Goal: Navigation & Orientation: Find specific page/section

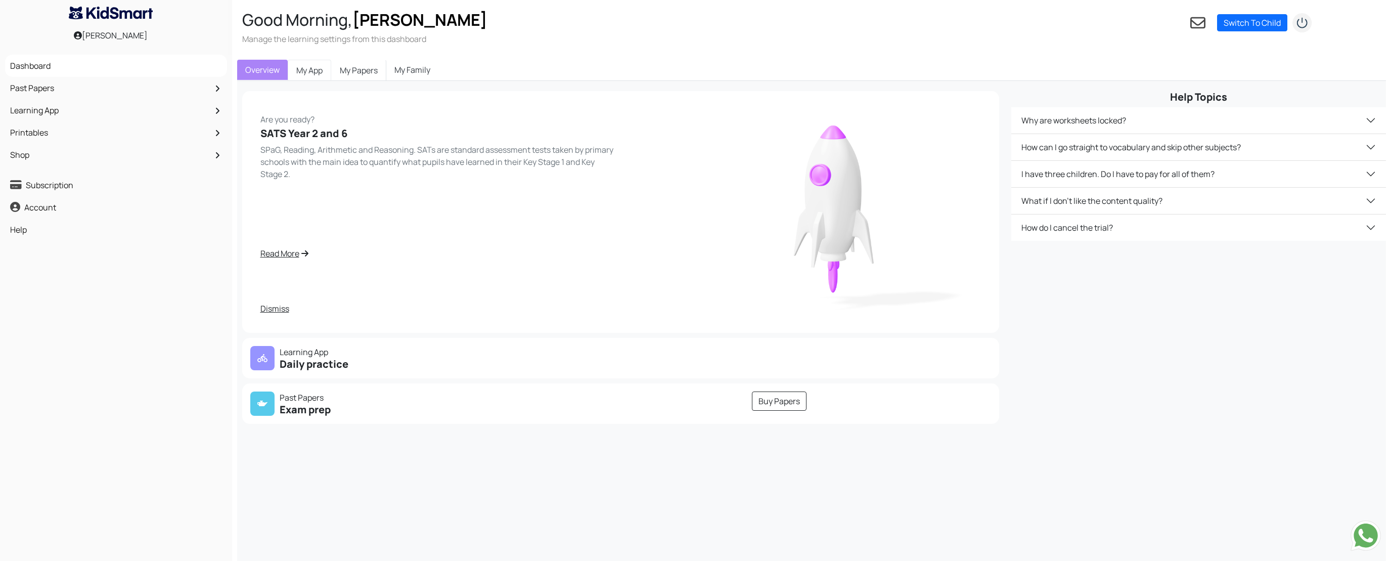
click at [313, 74] on link "My App" at bounding box center [309, 70] width 43 height 21
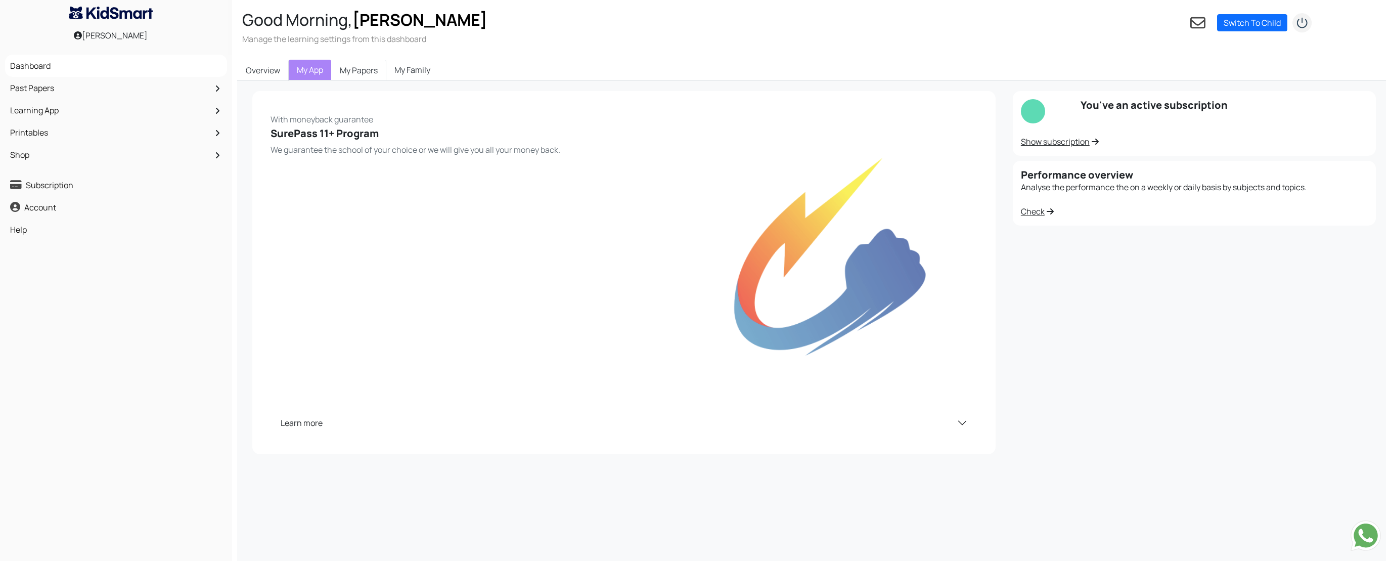
click at [803, 138] on link "Show subscription" at bounding box center [1060, 141] width 78 height 11
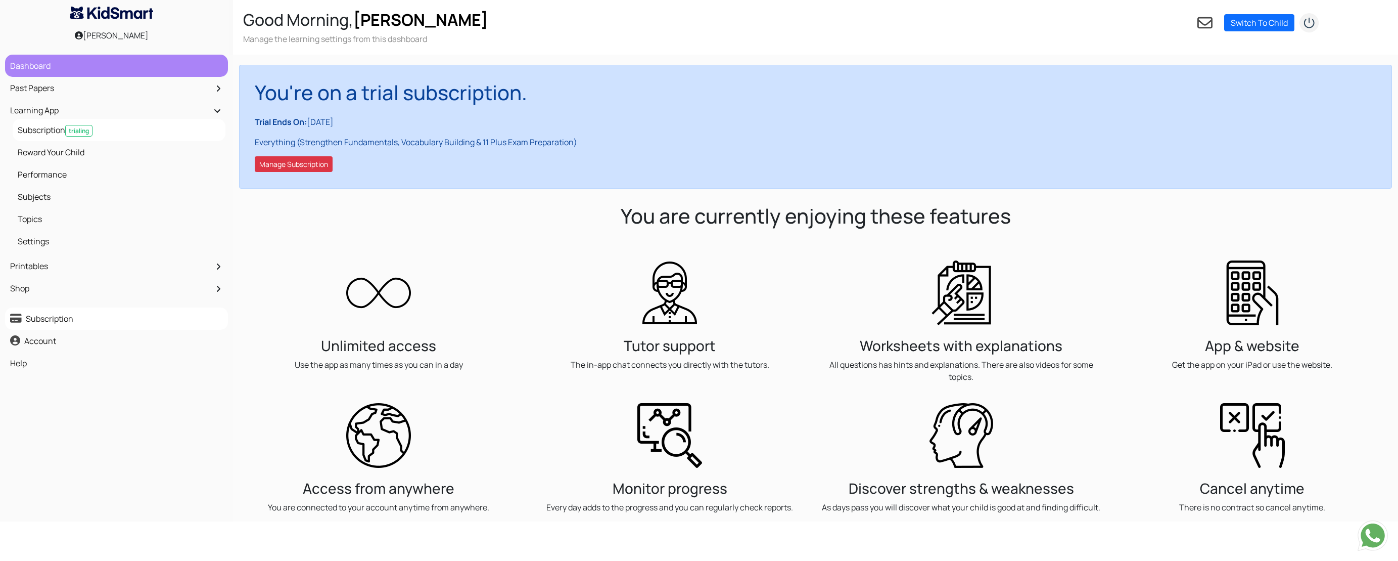
click at [86, 66] on link "Dashboard" at bounding box center [117, 65] width 218 height 17
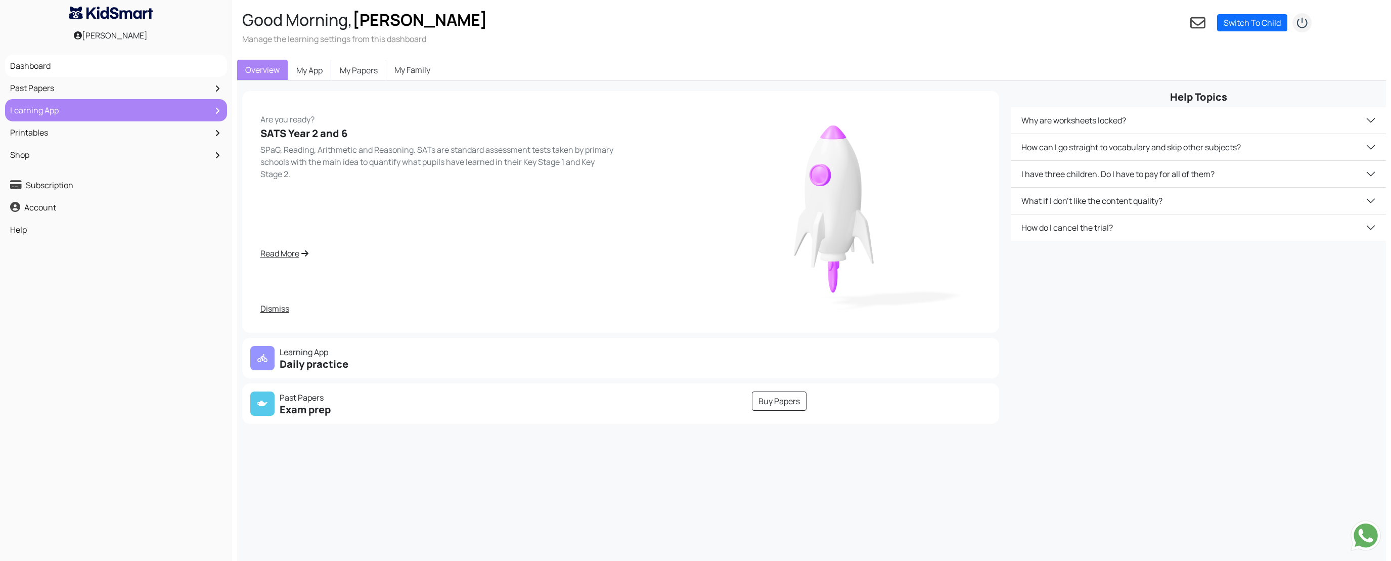
click at [125, 112] on link "Learning App" at bounding box center [116, 110] width 217 height 17
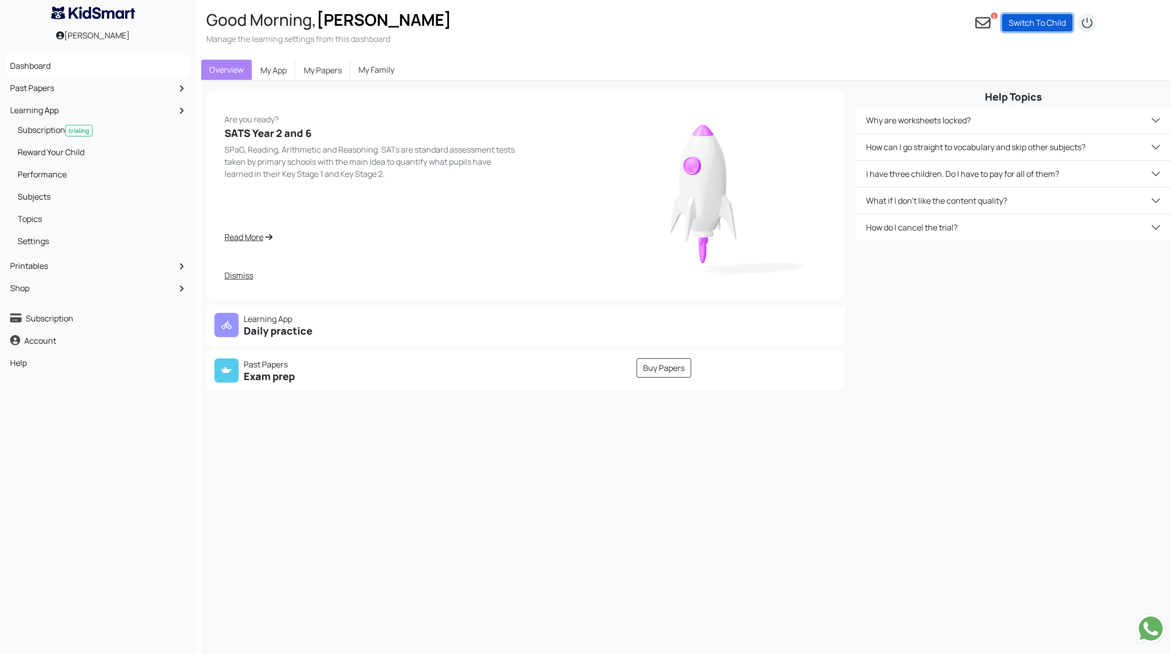
click at [1042, 21] on link "Switch To Child" at bounding box center [1037, 22] width 70 height 17
click at [1042, 51] on div "Open dashboard" at bounding box center [1062, 56] width 67 height 10
click at [1029, 24] on link "Switch To Child" at bounding box center [1037, 22] width 70 height 17
click at [1045, 46] on div "[GEOGRAPHIC_DATA]" at bounding box center [1062, 45] width 67 height 10
click at [986, 22] on icon at bounding box center [982, 23] width 15 height 12
